Goal: Task Accomplishment & Management: Use online tool/utility

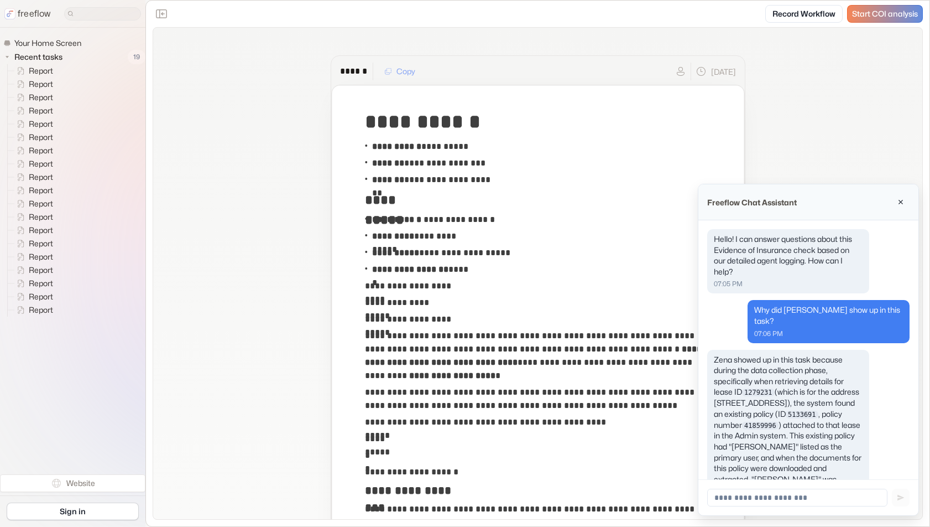
scroll to position [80, 0]
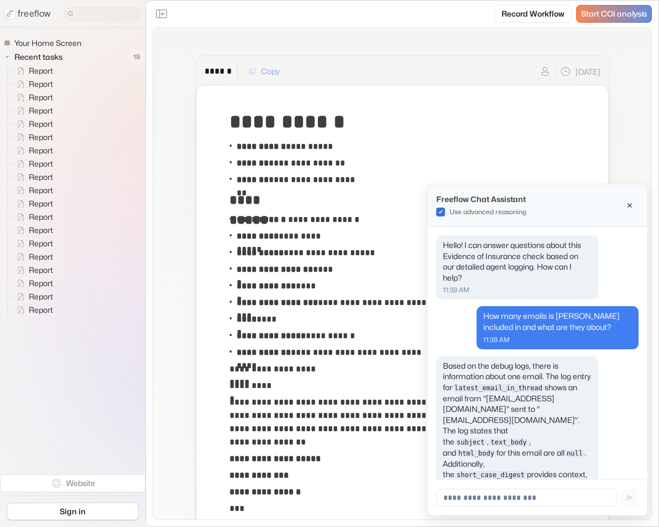
scroll to position [54, 0]
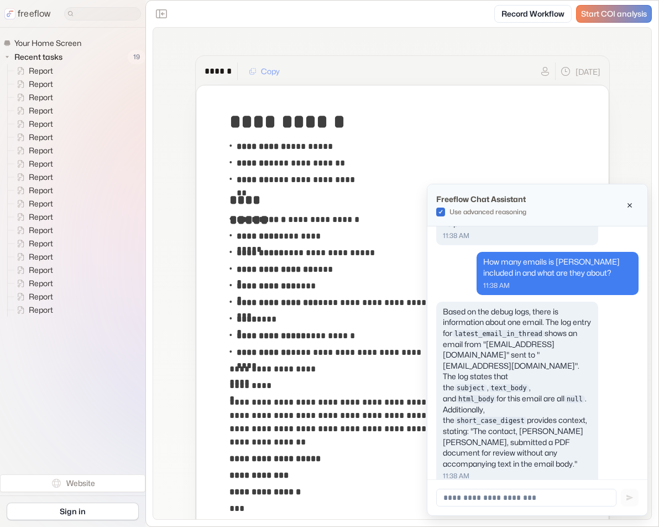
click at [597, 19] on div "Start COI analysis" at bounding box center [614, 14] width 75 height 17
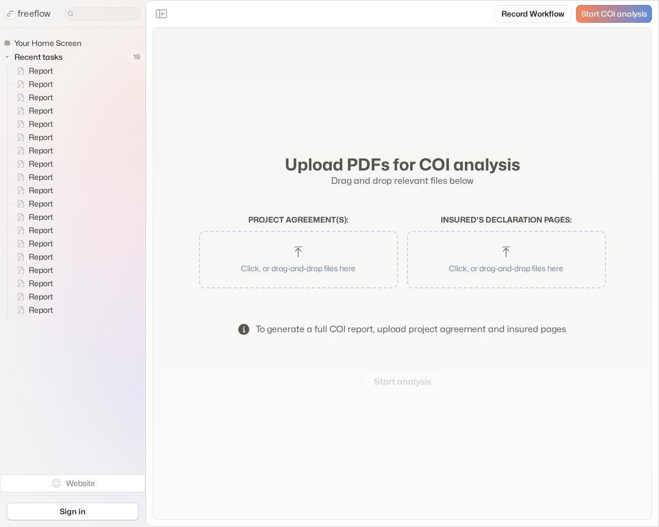
click at [293, 255] on icon "button" at bounding box center [298, 251] width 13 height 13
click at [410, 375] on button "Start analysis" at bounding box center [402, 381] width 75 height 22
